Goal: Check status: Check status

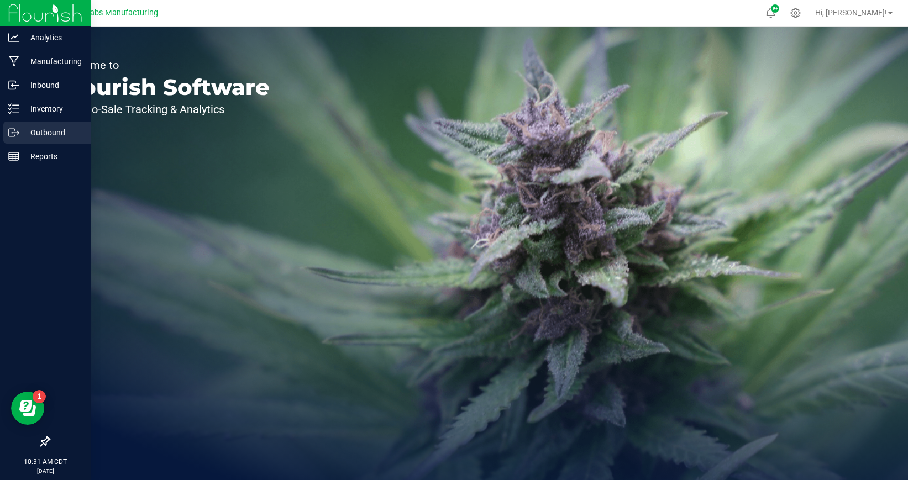
click at [56, 136] on p "Outbound" at bounding box center [52, 132] width 66 height 13
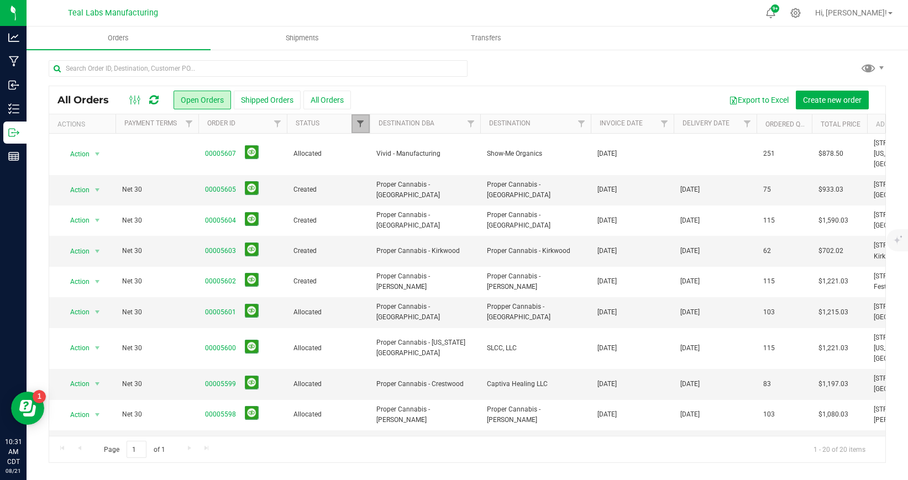
click at [359, 122] on span "Filter" at bounding box center [360, 123] width 9 height 9
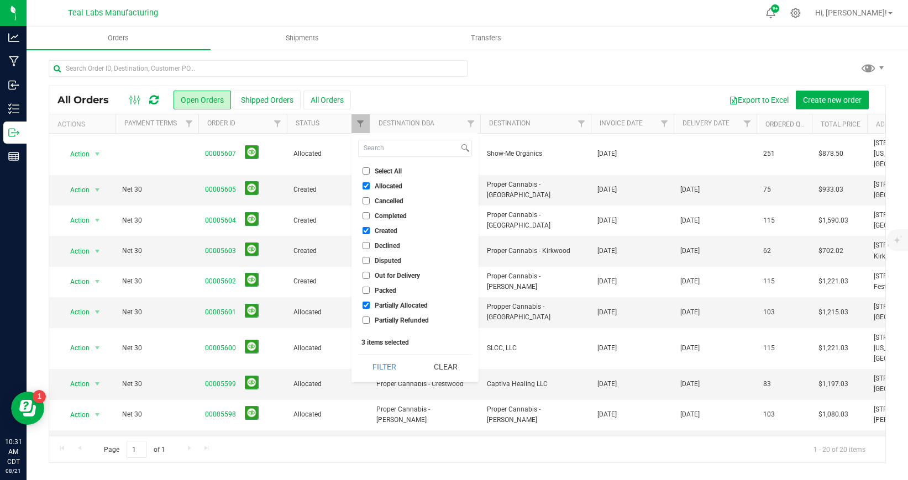
click at [367, 172] on input "Select All" at bounding box center [365, 170] width 7 height 7
checkbox input "true"
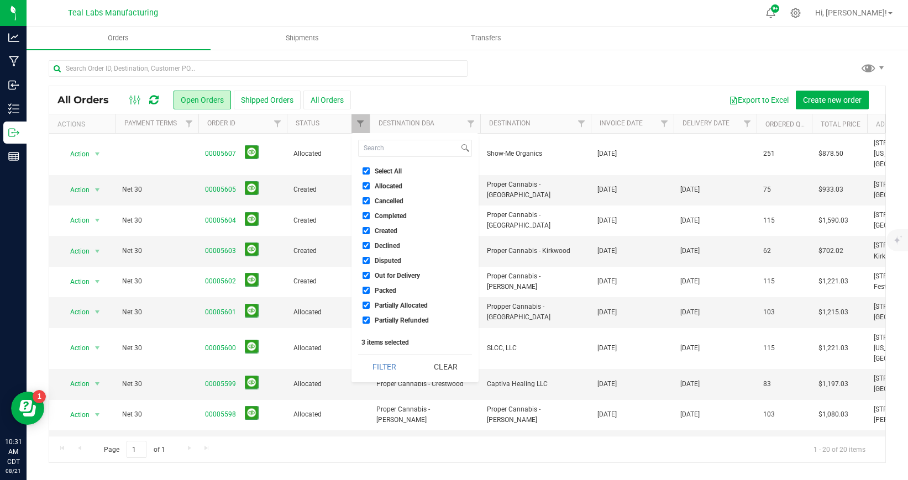
checkbox input "true"
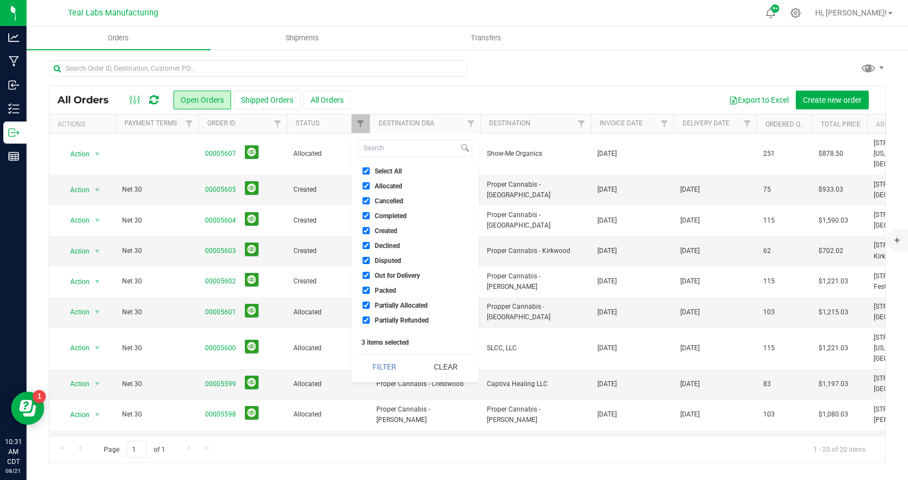
checkbox input "true"
click at [378, 366] on button "Filter" at bounding box center [384, 367] width 53 height 24
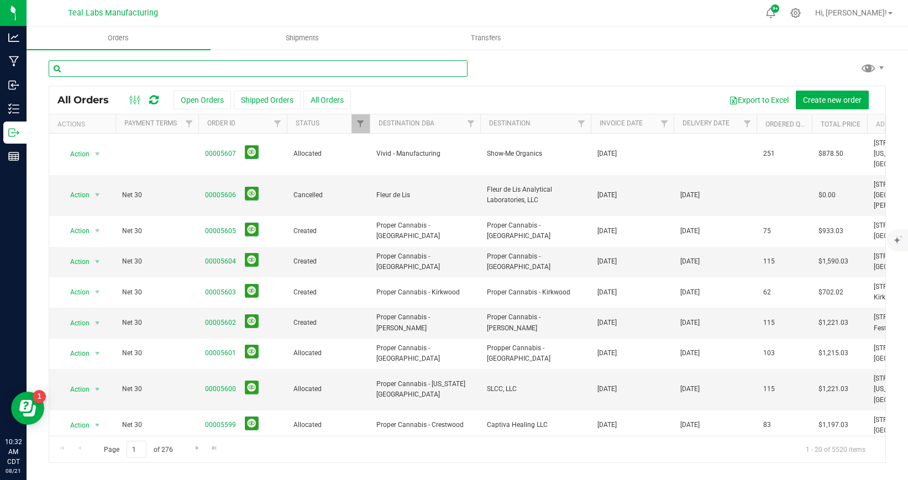
click at [206, 71] on input "text" at bounding box center [258, 68] width 419 height 17
type input "5185"
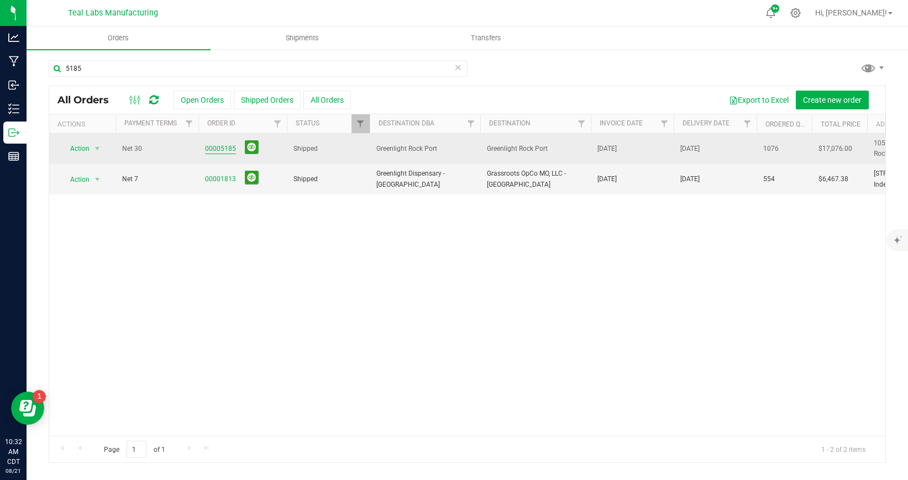
click at [225, 149] on link "00005185" at bounding box center [220, 149] width 31 height 10
